Goal: Task Accomplishment & Management: Use online tool/utility

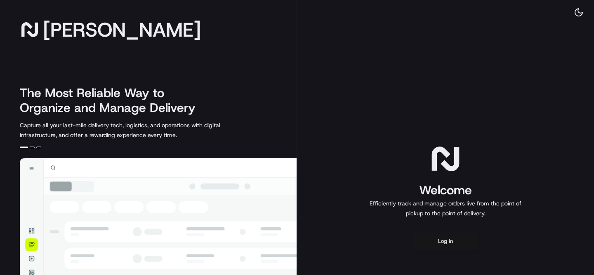
click at [442, 232] on button "Log in" at bounding box center [445, 242] width 66 height 20
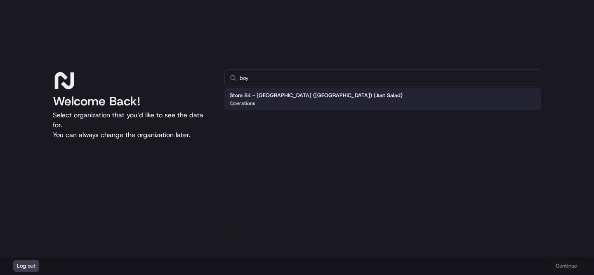
type input "boy"
click at [337, 97] on div "Store 84 - [GEOGRAPHIC_DATA] ([GEOGRAPHIC_DATA]) (Just Salad) Operations" at bounding box center [382, 99] width 317 height 22
click at [566, 268] on button "Continue" at bounding box center [566, 267] width 29 height 12
